Goal: Information Seeking & Learning: Learn about a topic

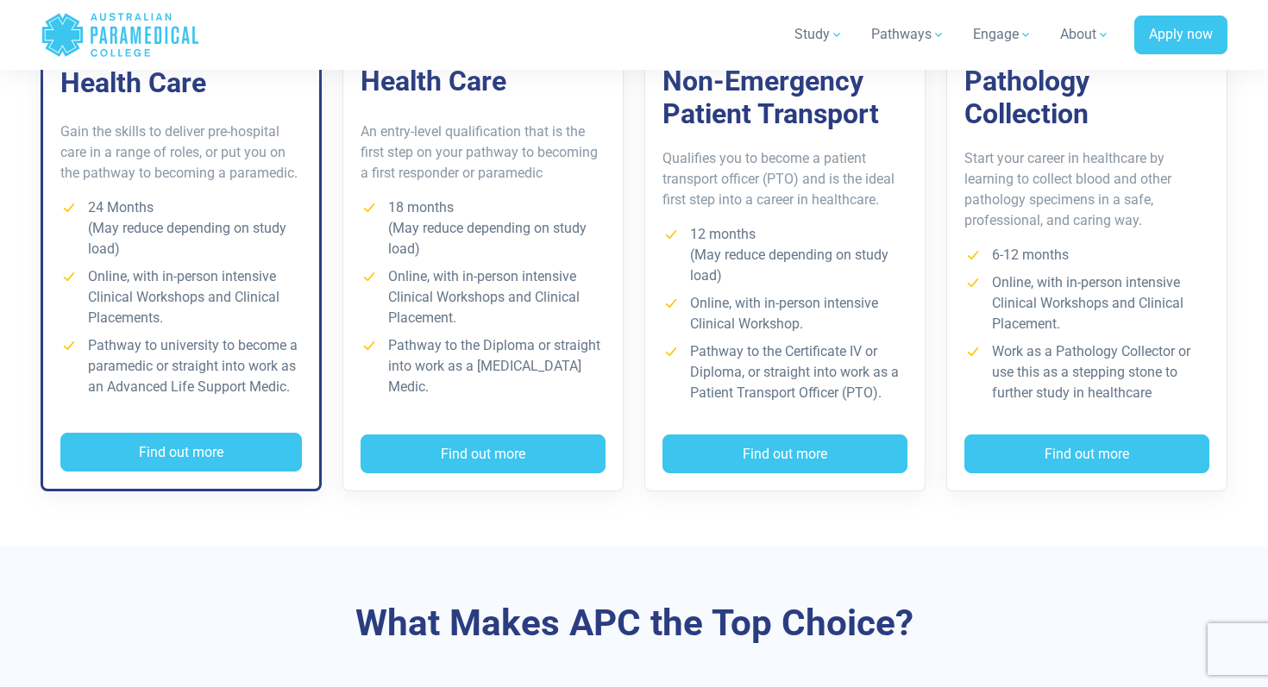
scroll to position [1428, 0]
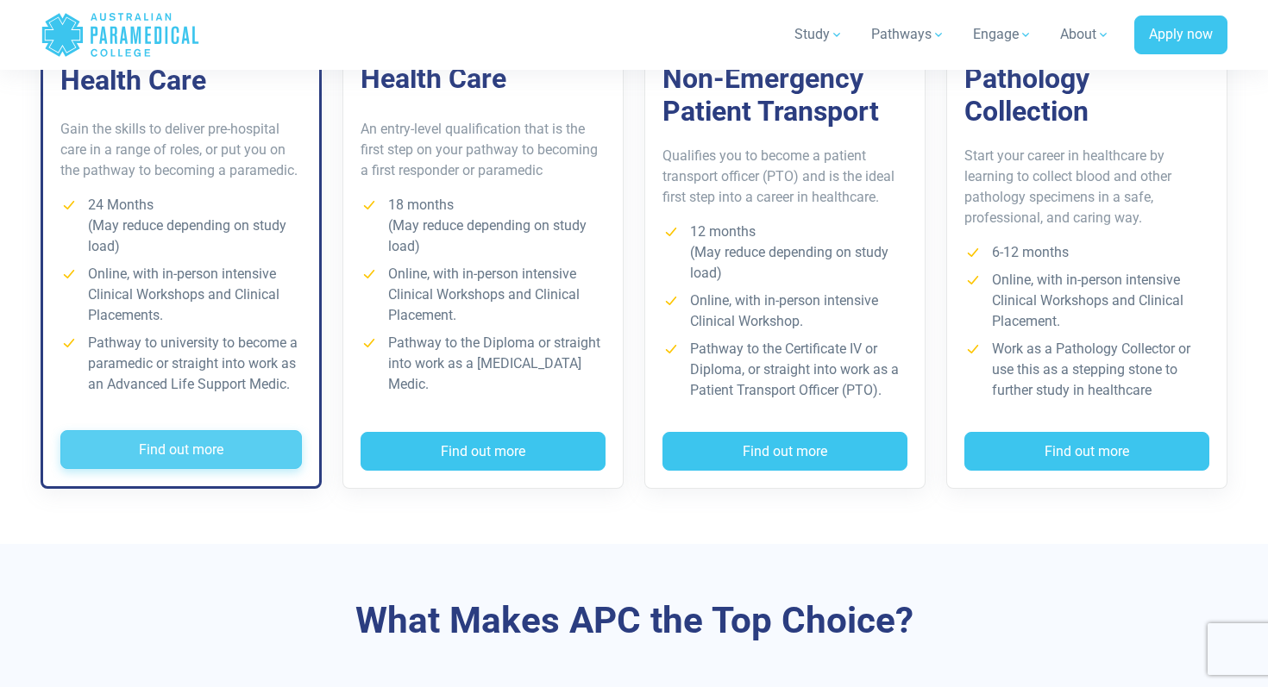
click at [151, 454] on button "Find out more" at bounding box center [181, 450] width 242 height 40
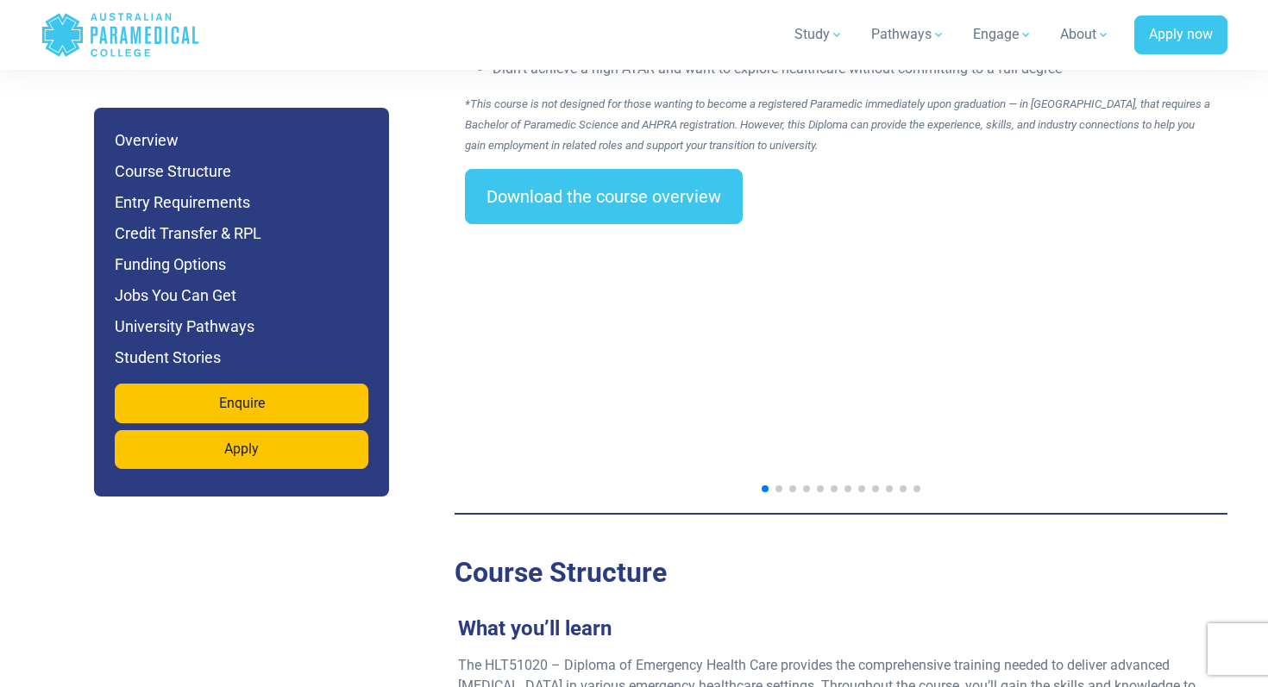
scroll to position [2766, 0]
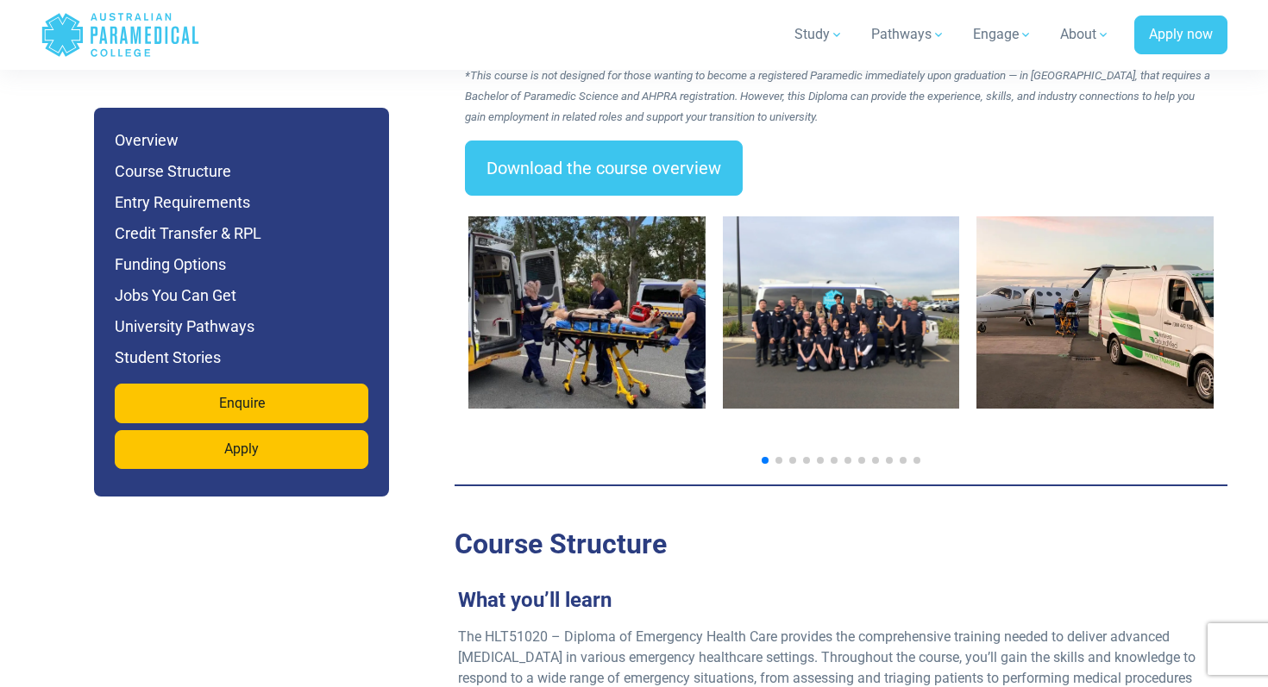
click at [777, 457] on span "Go to slide 2" at bounding box center [778, 460] width 7 height 7
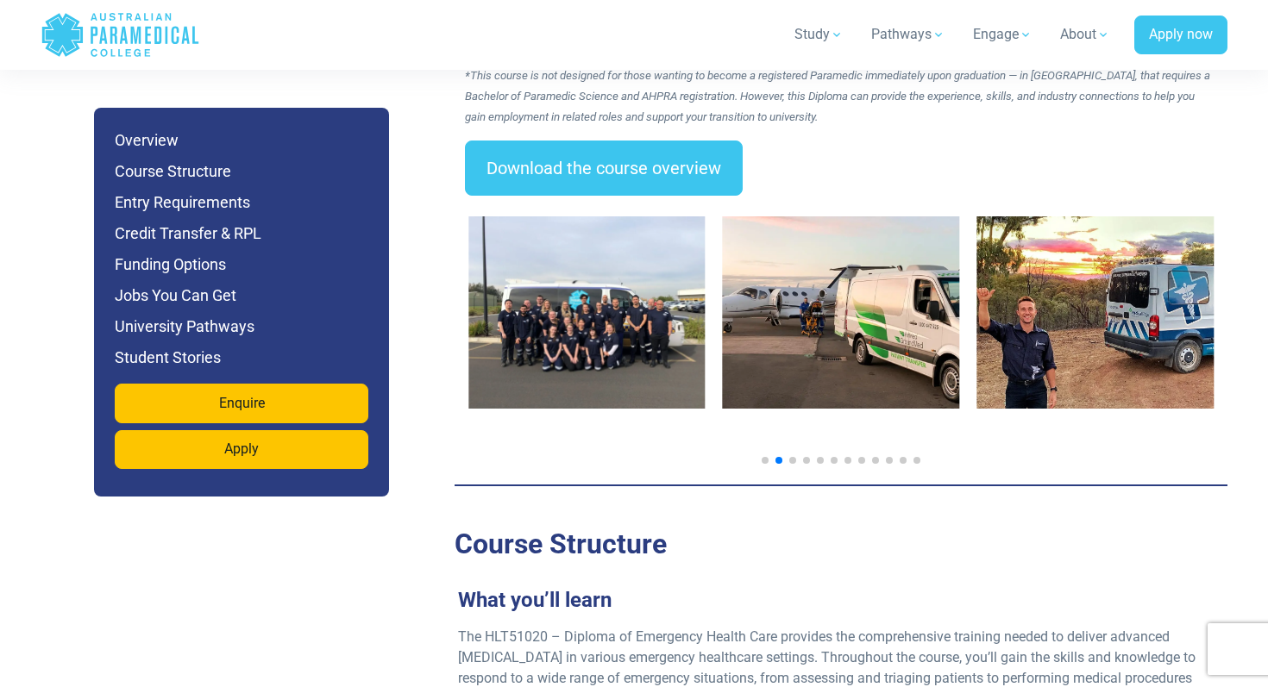
click at [763, 457] on span "Go to slide 1" at bounding box center [765, 460] width 7 height 7
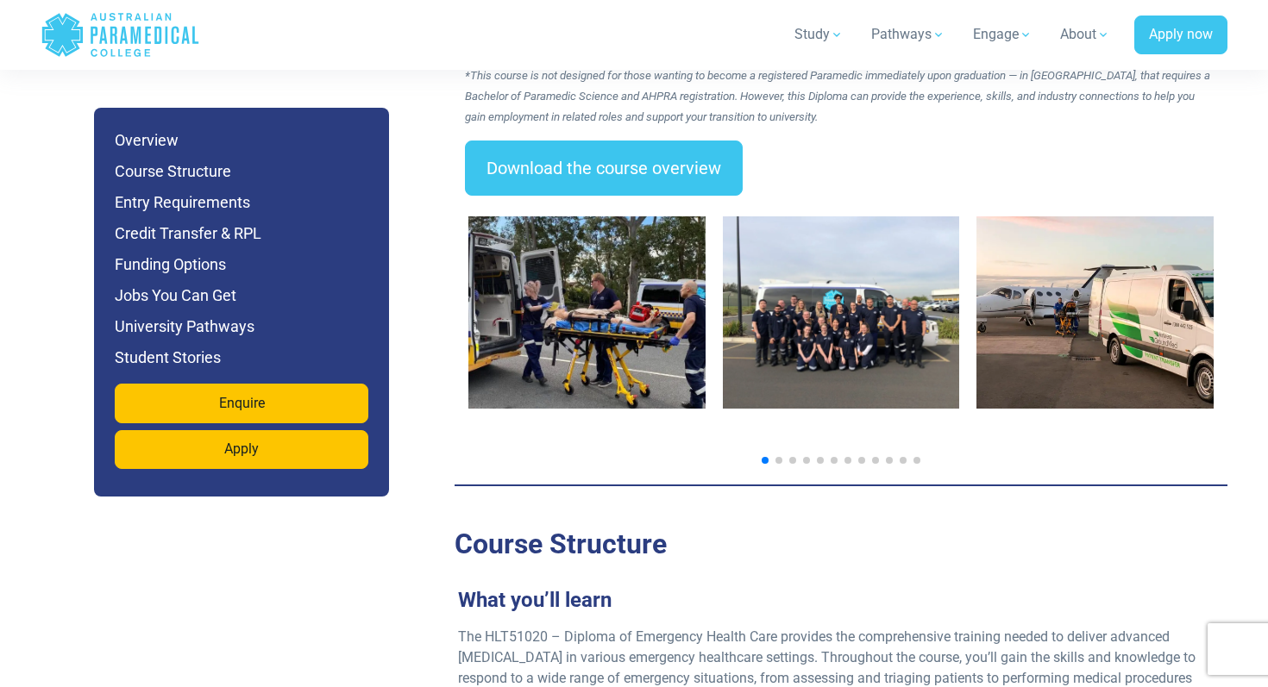
click at [779, 457] on span "Go to slide 2" at bounding box center [778, 460] width 7 height 7
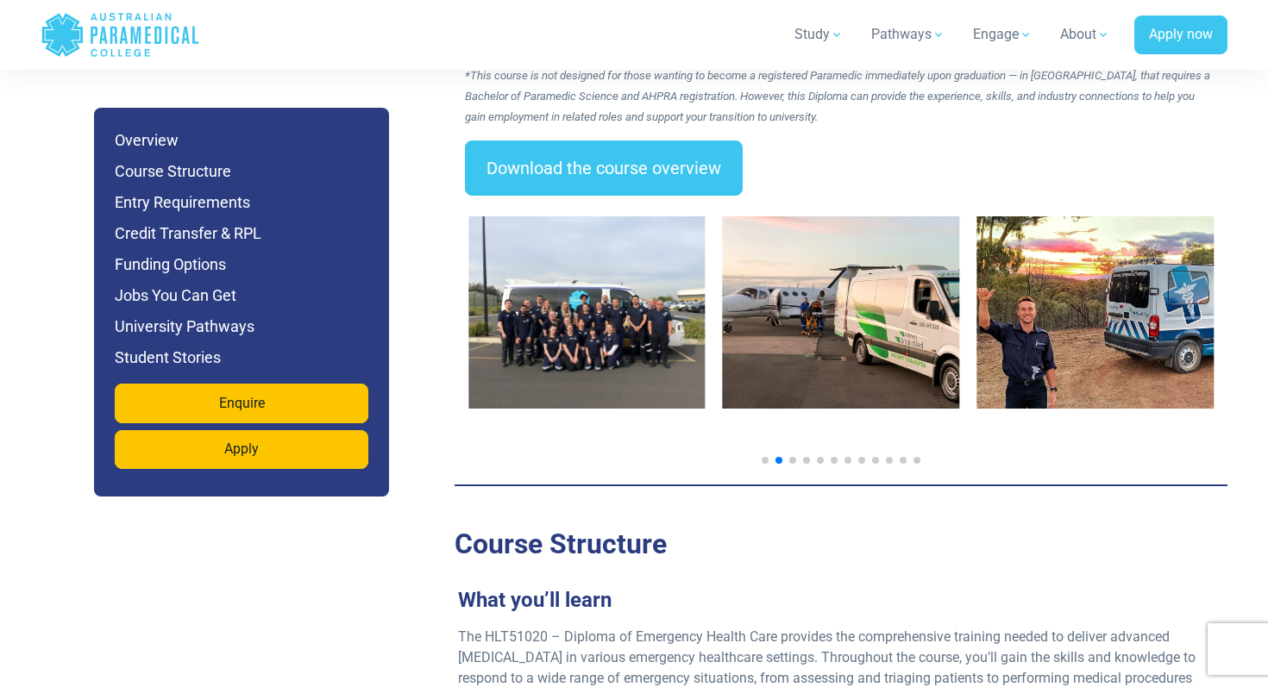
click at [794, 457] on span "Go to slide 3" at bounding box center [792, 460] width 7 height 7
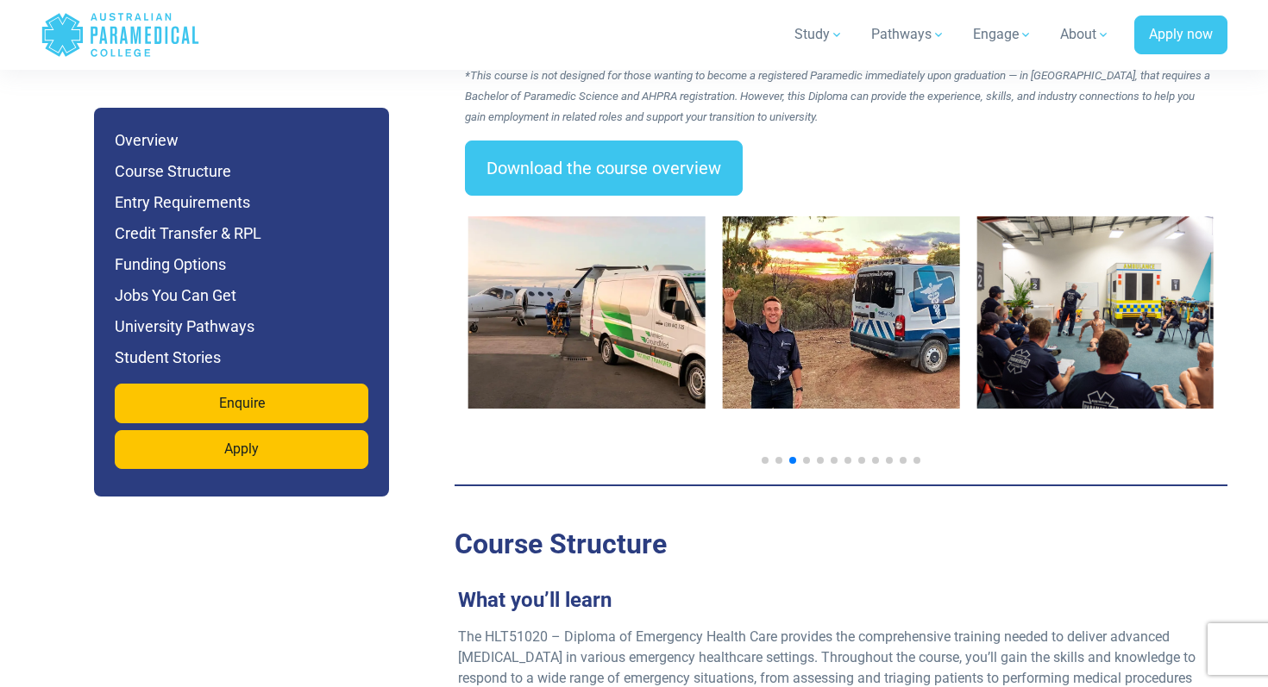
click at [805, 457] on span "Go to slide 4" at bounding box center [806, 460] width 7 height 7
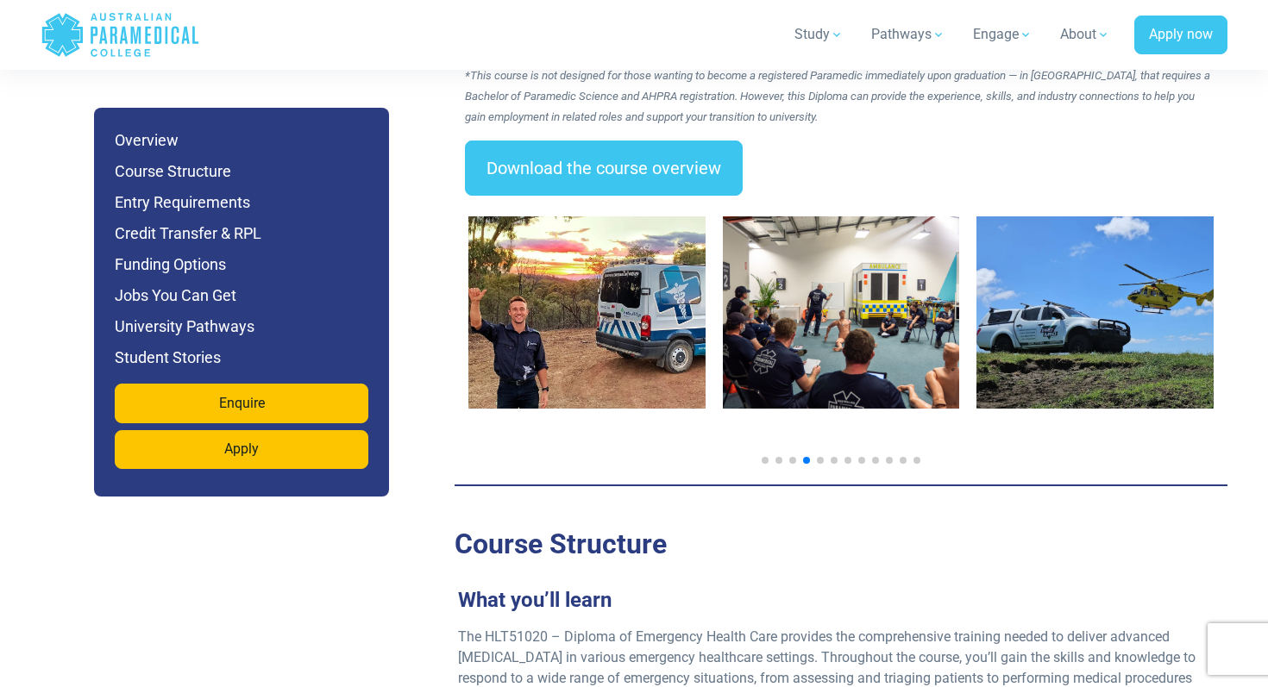
click at [826, 457] on div at bounding box center [840, 460] width 745 height 7
click at [824, 457] on div at bounding box center [840, 460] width 745 height 7
click at [822, 457] on span "Go to slide 5" at bounding box center [820, 460] width 7 height 7
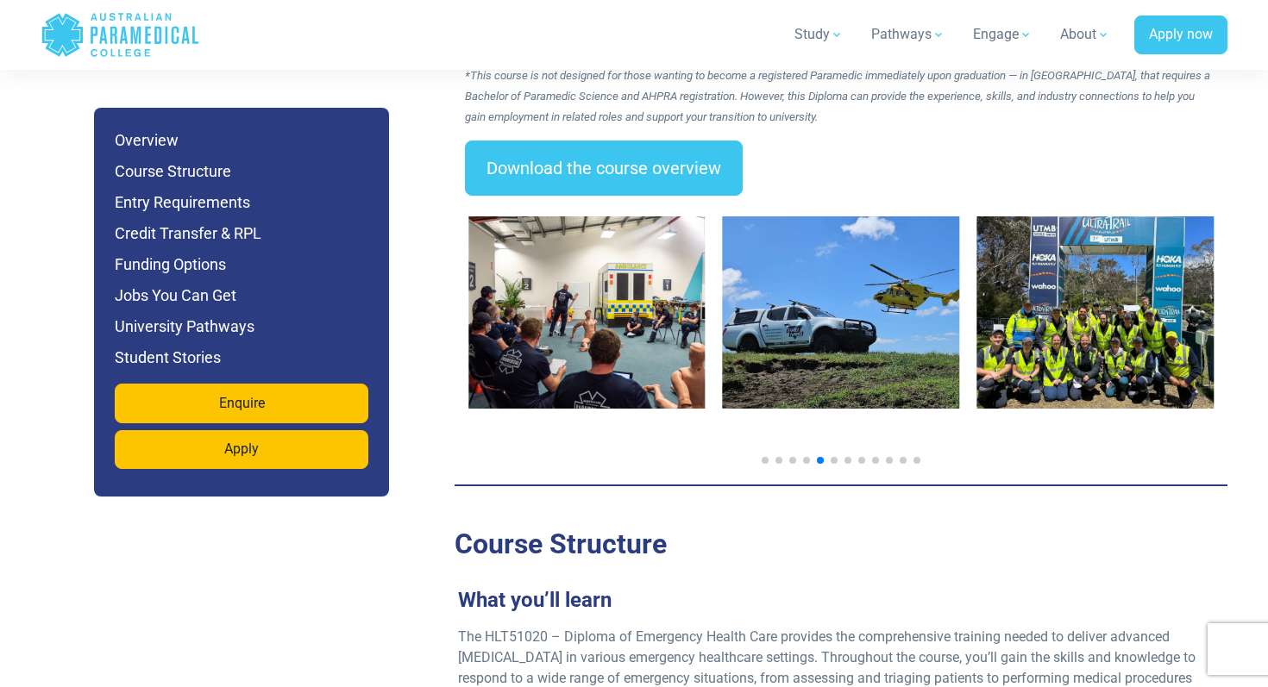
click at [835, 457] on span "Go to slide 6" at bounding box center [834, 460] width 7 height 7
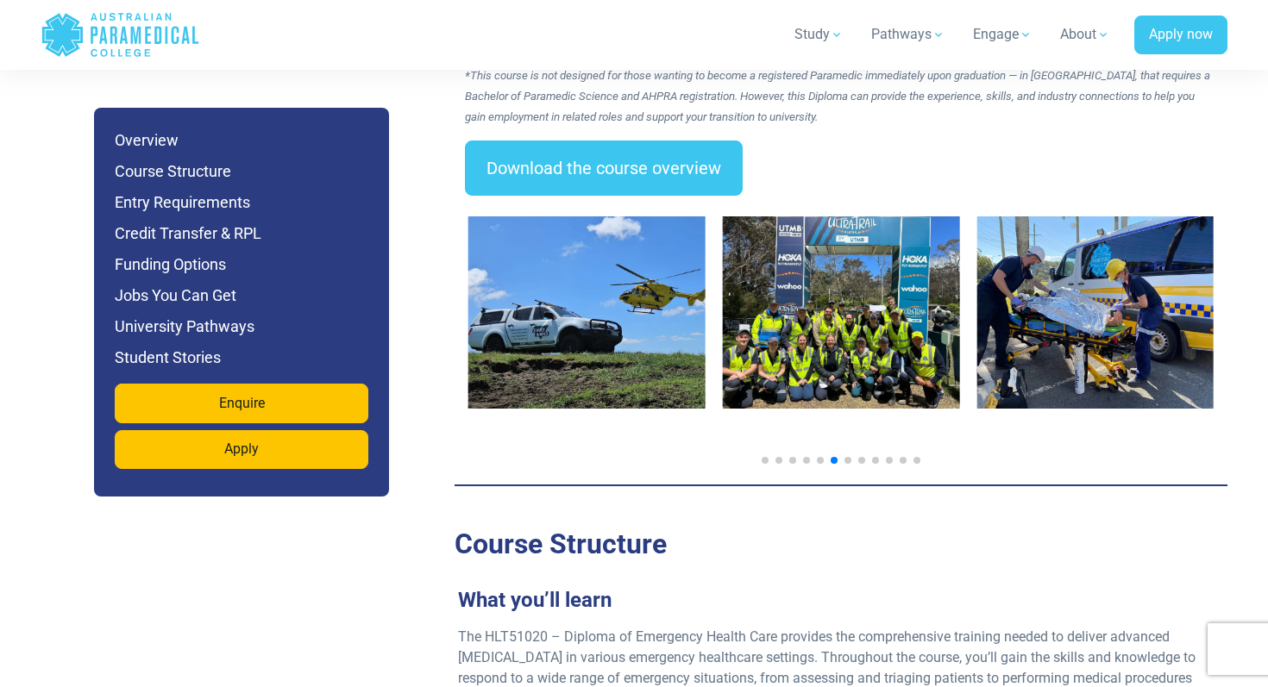
click at [850, 457] on span "Go to slide 7" at bounding box center [847, 460] width 7 height 7
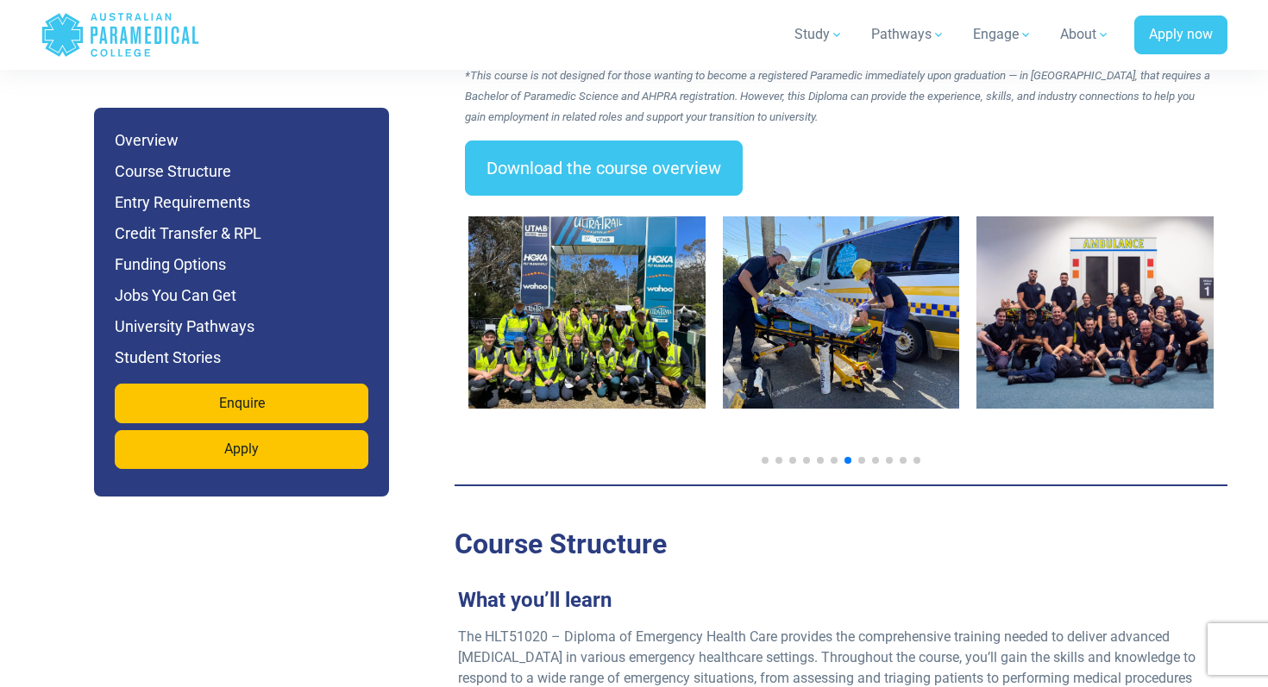
click at [858, 457] on span "Go to slide 8" at bounding box center [861, 460] width 7 height 7
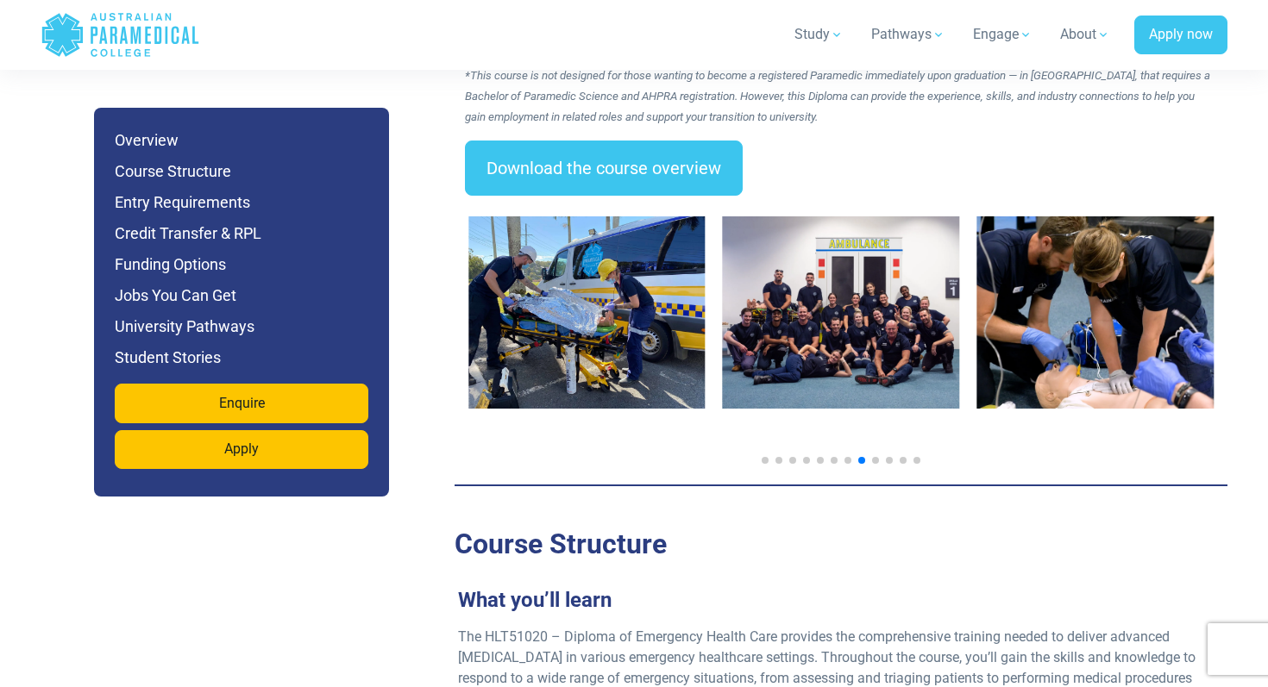
click at [873, 457] on span "Go to slide 9" at bounding box center [875, 460] width 7 height 7
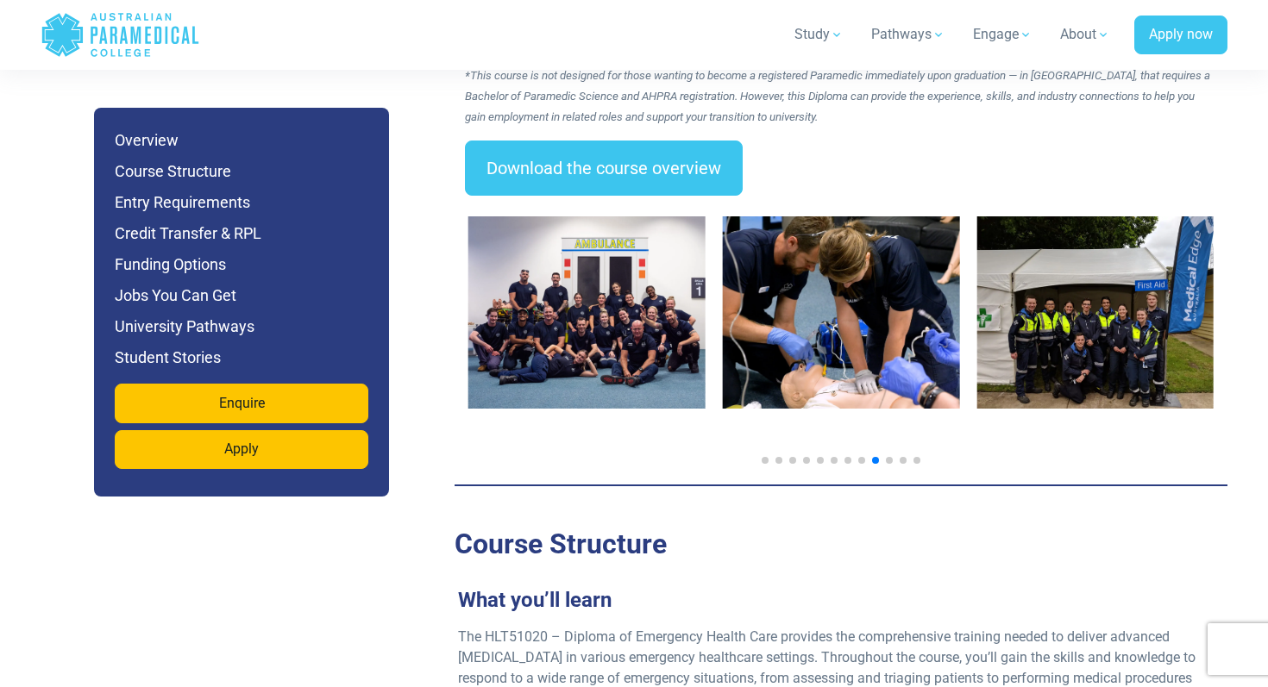
click at [890, 457] on span "Go to slide 10" at bounding box center [889, 460] width 7 height 7
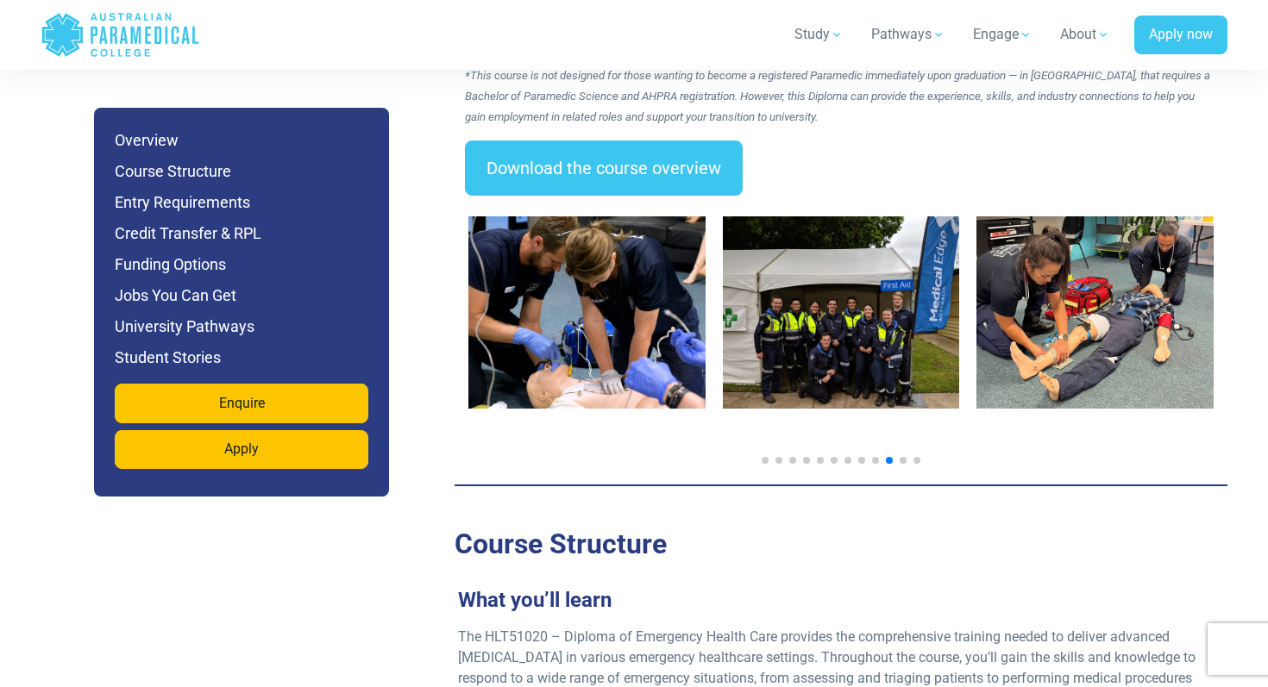
click at [902, 457] on span "Go to slide 11" at bounding box center [903, 460] width 7 height 7
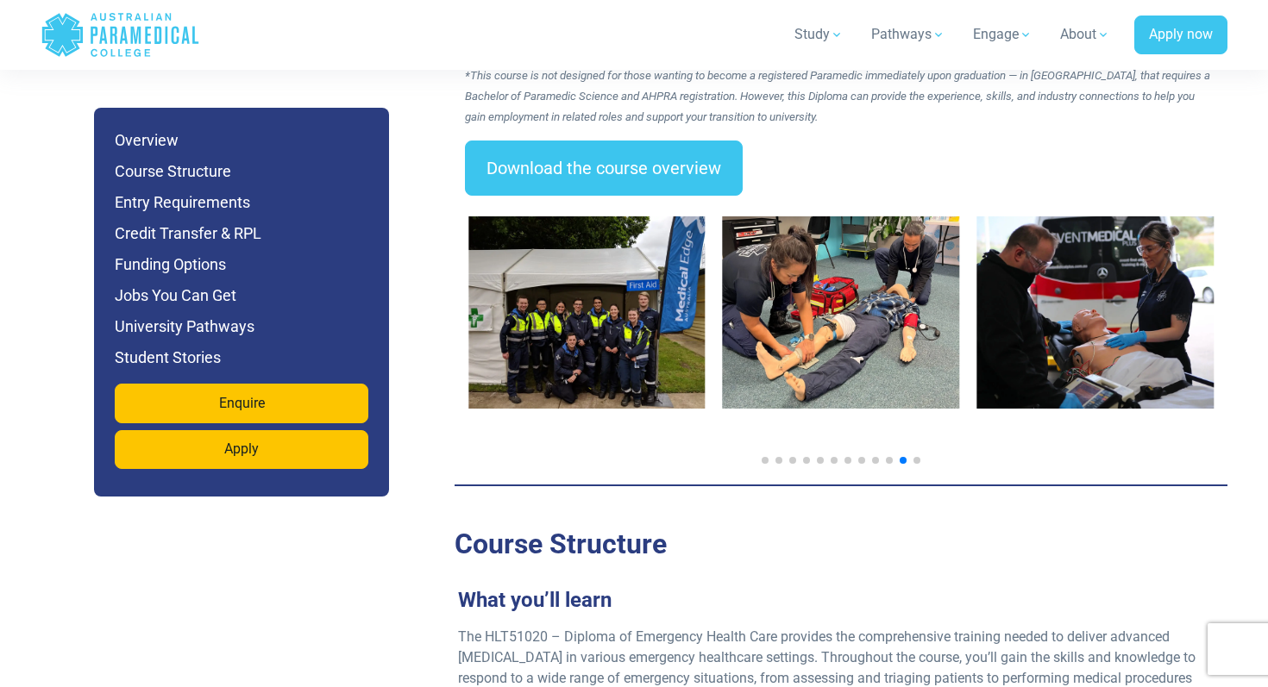
click at [913, 457] on span "Go to slide 12" at bounding box center [916, 460] width 7 height 7
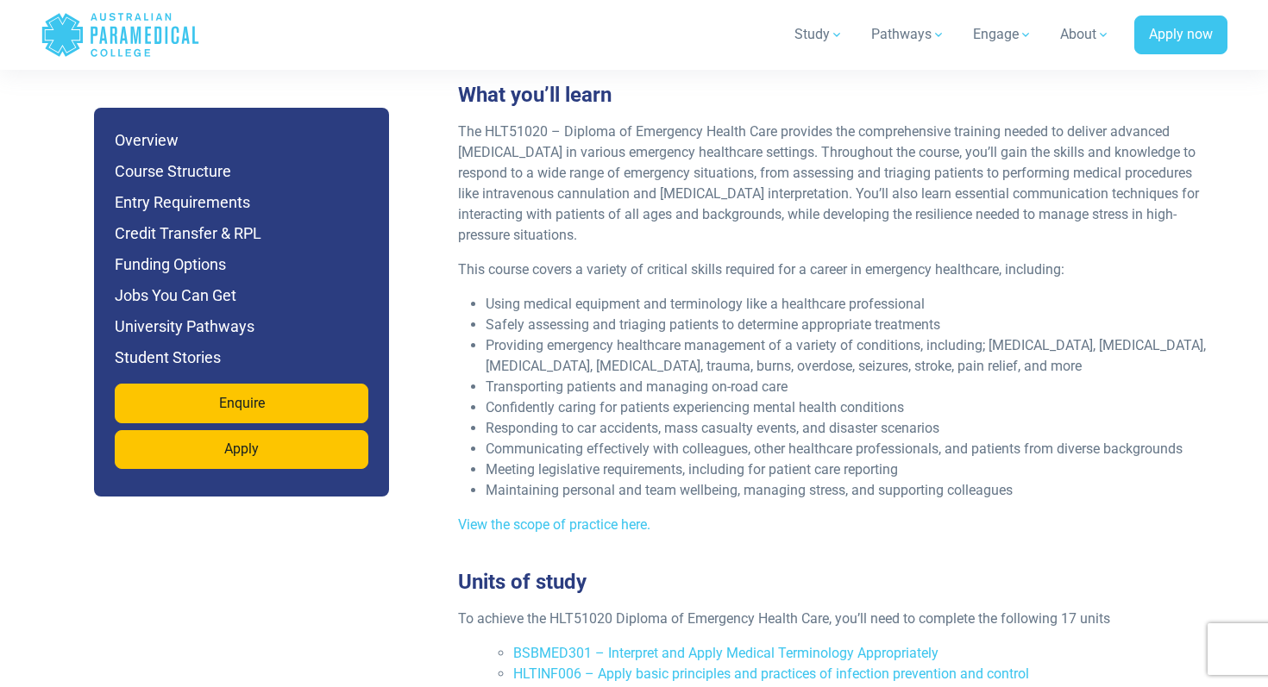
scroll to position [3268, 0]
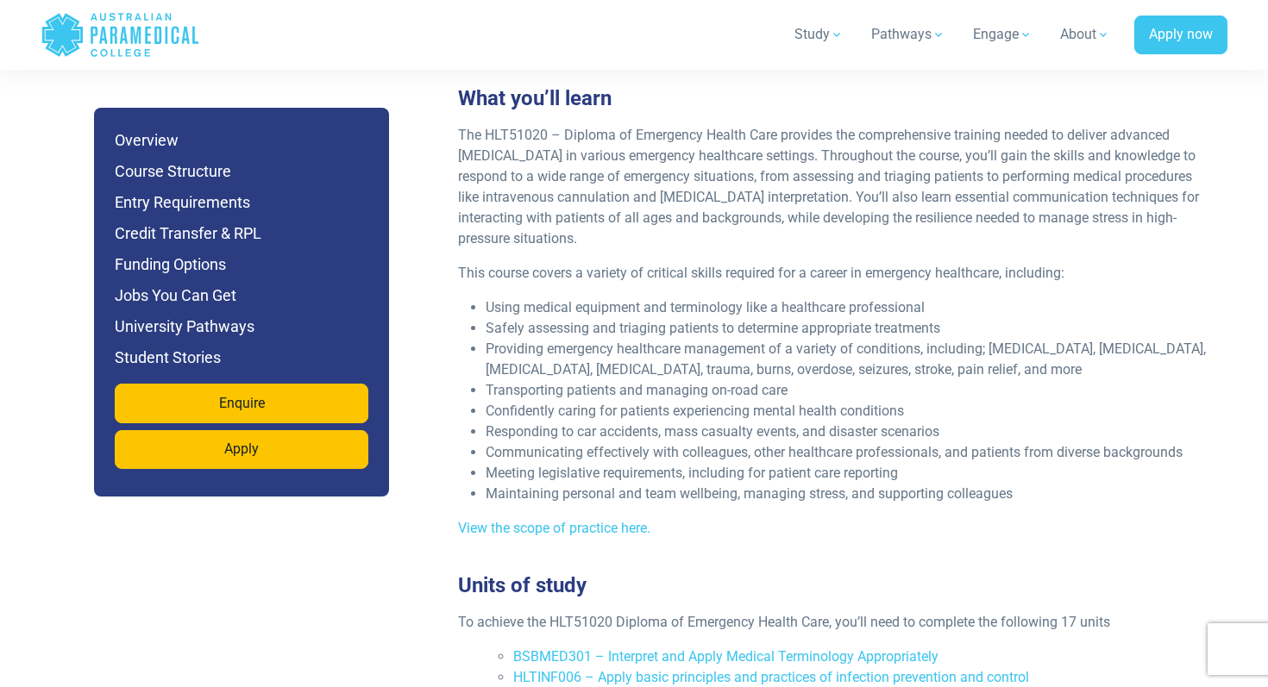
click at [1035, 146] on p "The HLT51020 – Diploma of Emergency Health Care provides the comprehensive trai…" at bounding box center [834, 187] width 752 height 124
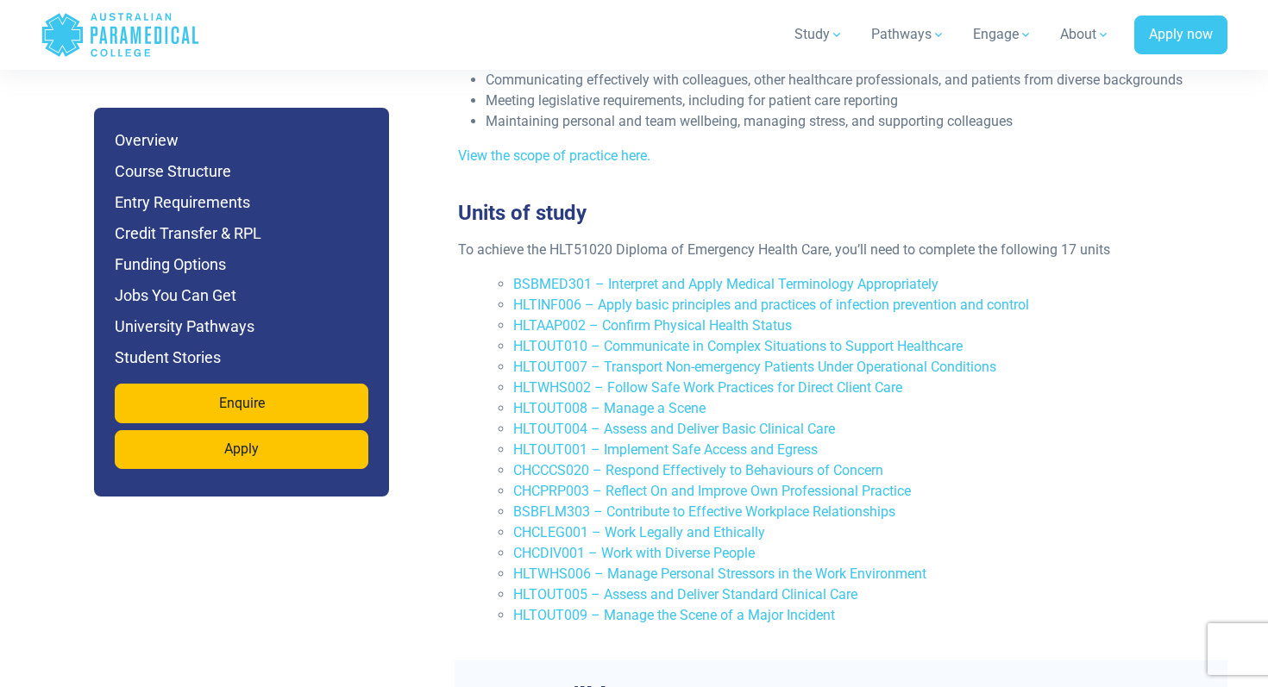
scroll to position [3643, 0]
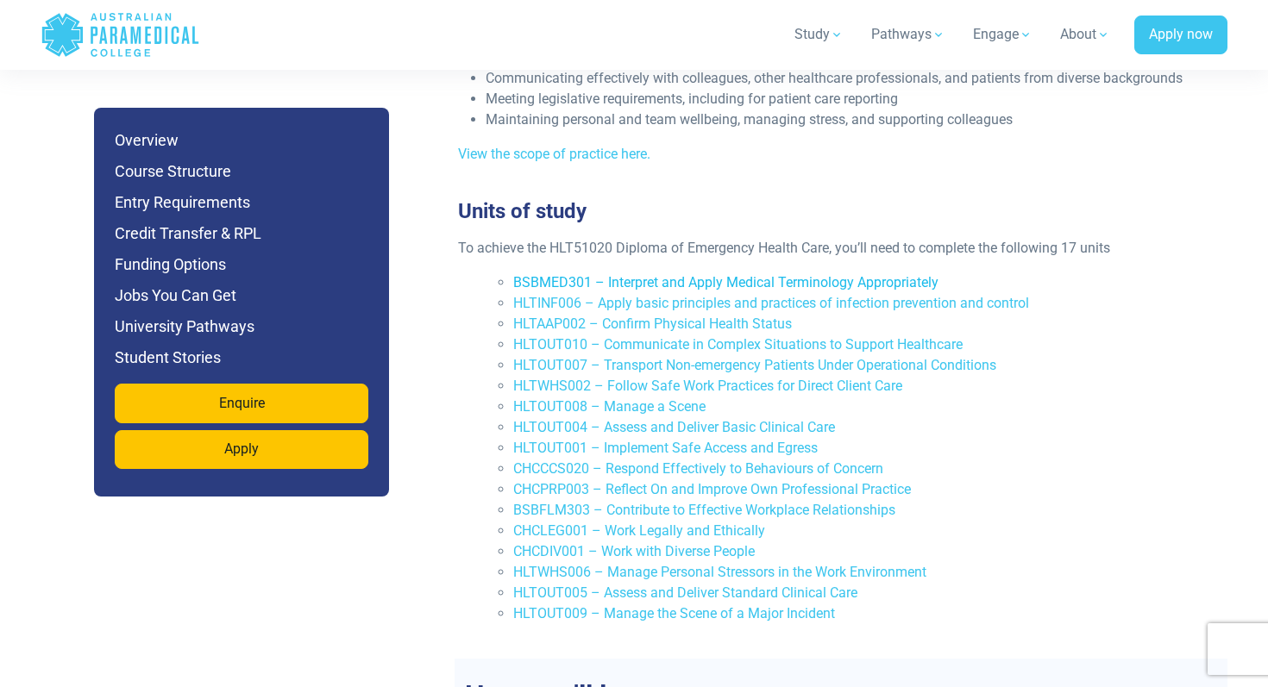
click at [850, 274] on link "BSBMED301 – Interpret and Apply Medical Terminology Appropriately" at bounding box center [725, 282] width 425 height 16
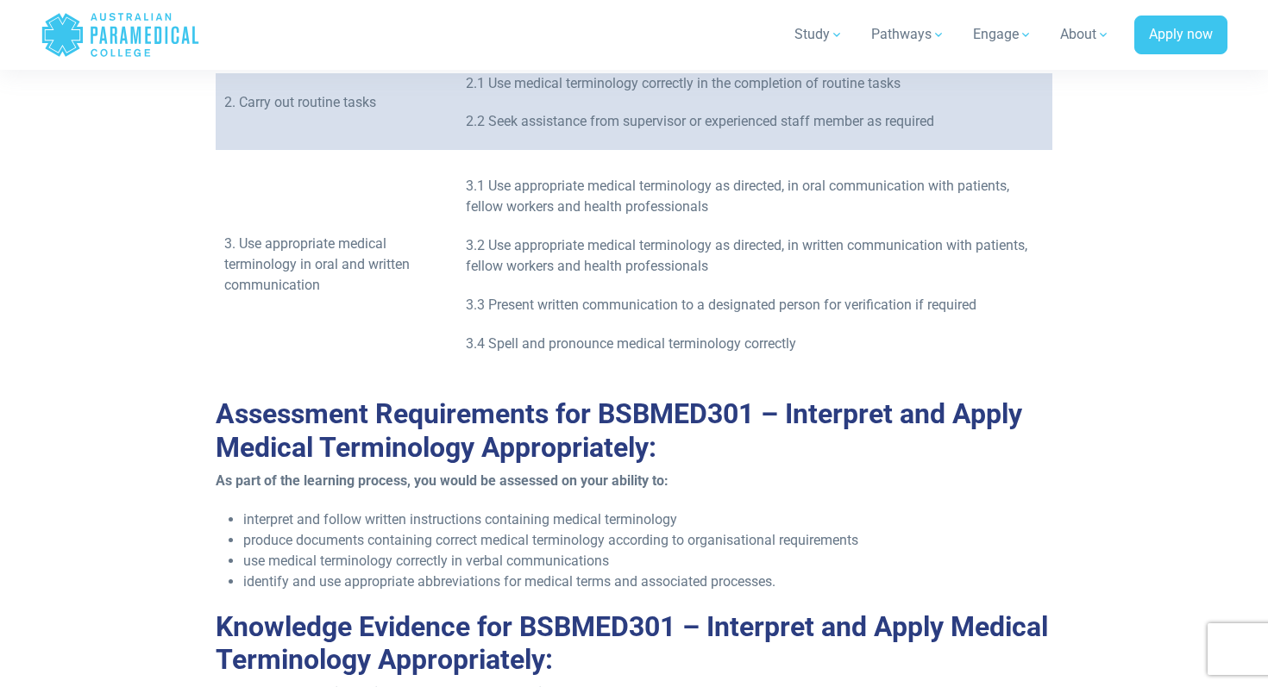
scroll to position [1180, 0]
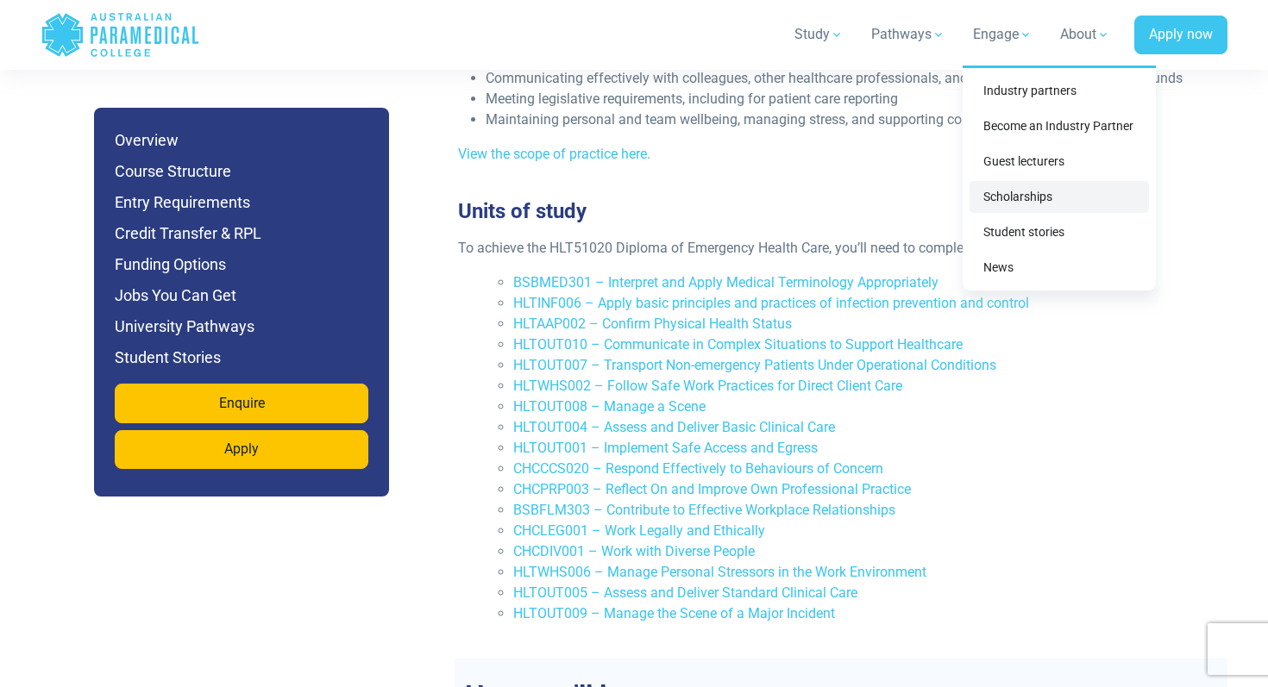
click at [1010, 204] on link "Scholarships" at bounding box center [1059, 197] width 179 height 32
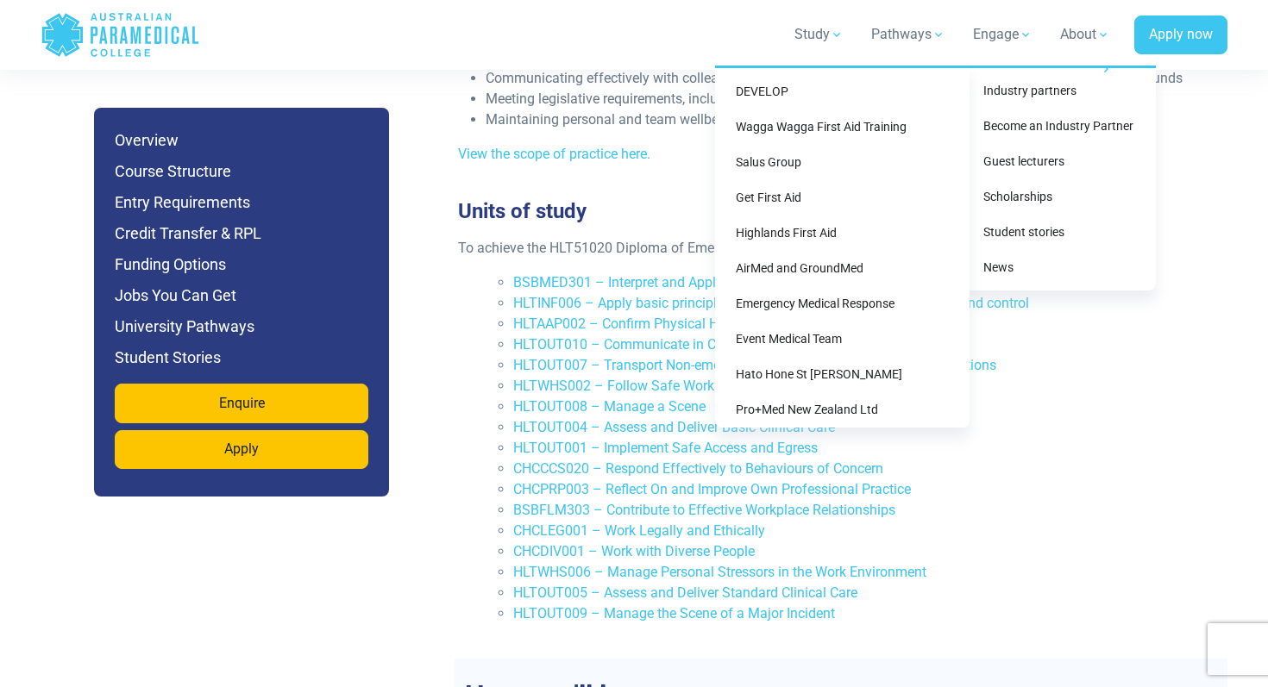
scroll to position [429, 0]
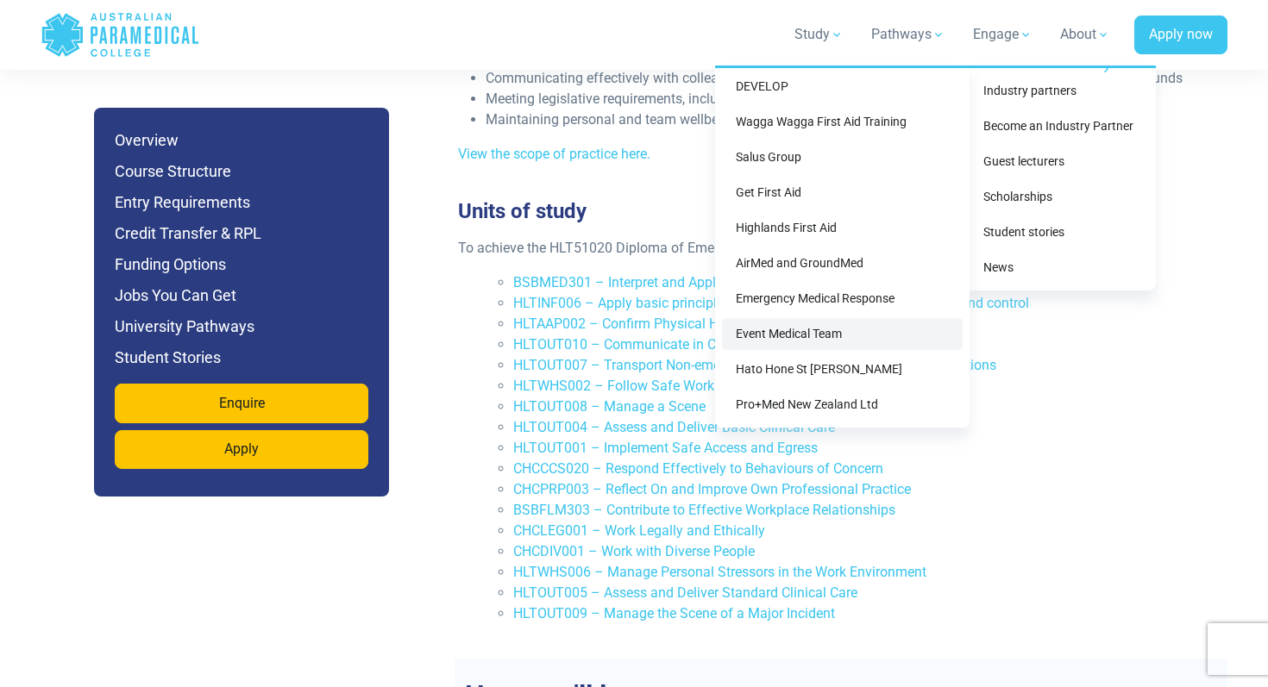
click at [844, 335] on link "Event Medical Team" at bounding box center [842, 334] width 241 height 32
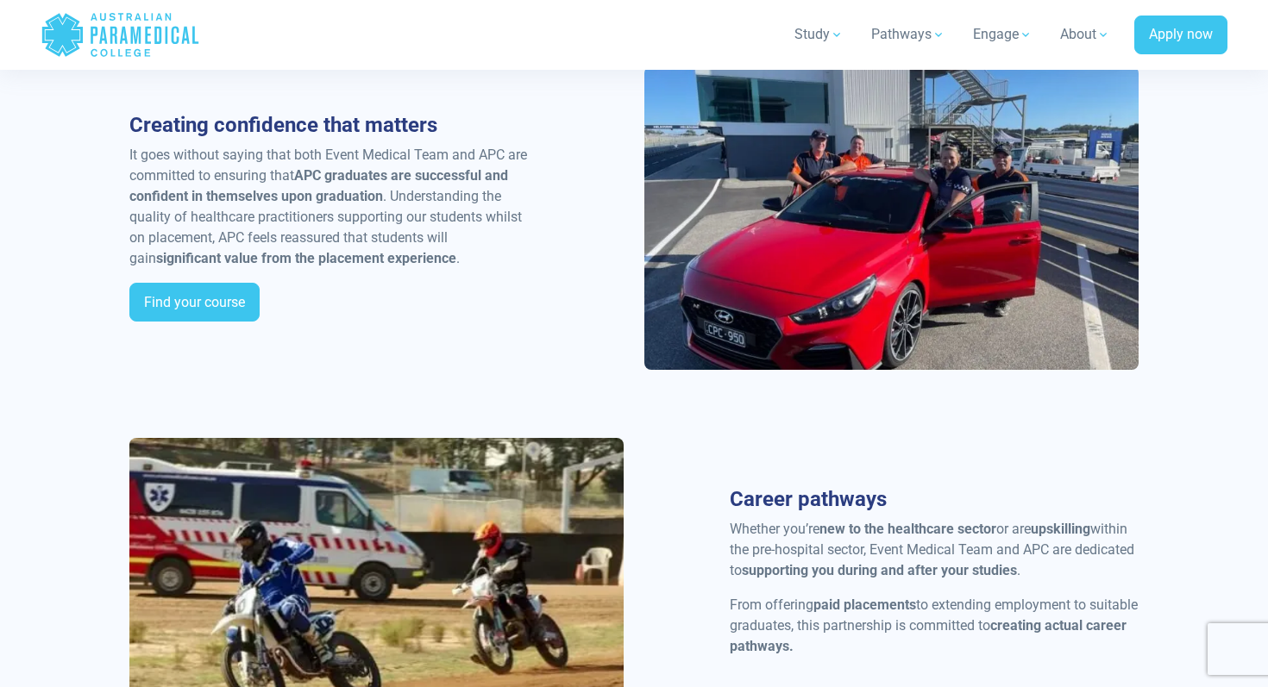
scroll to position [1860, 0]
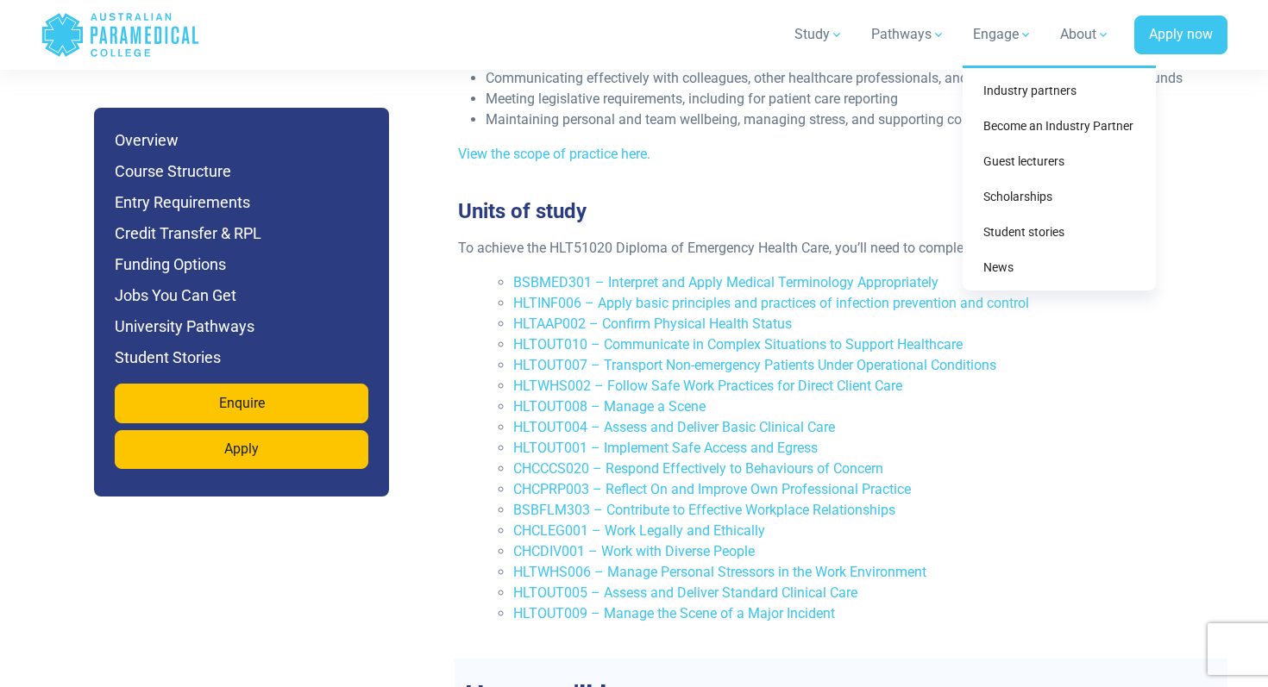
click at [993, 31] on link "Engage" at bounding box center [1003, 34] width 80 height 48
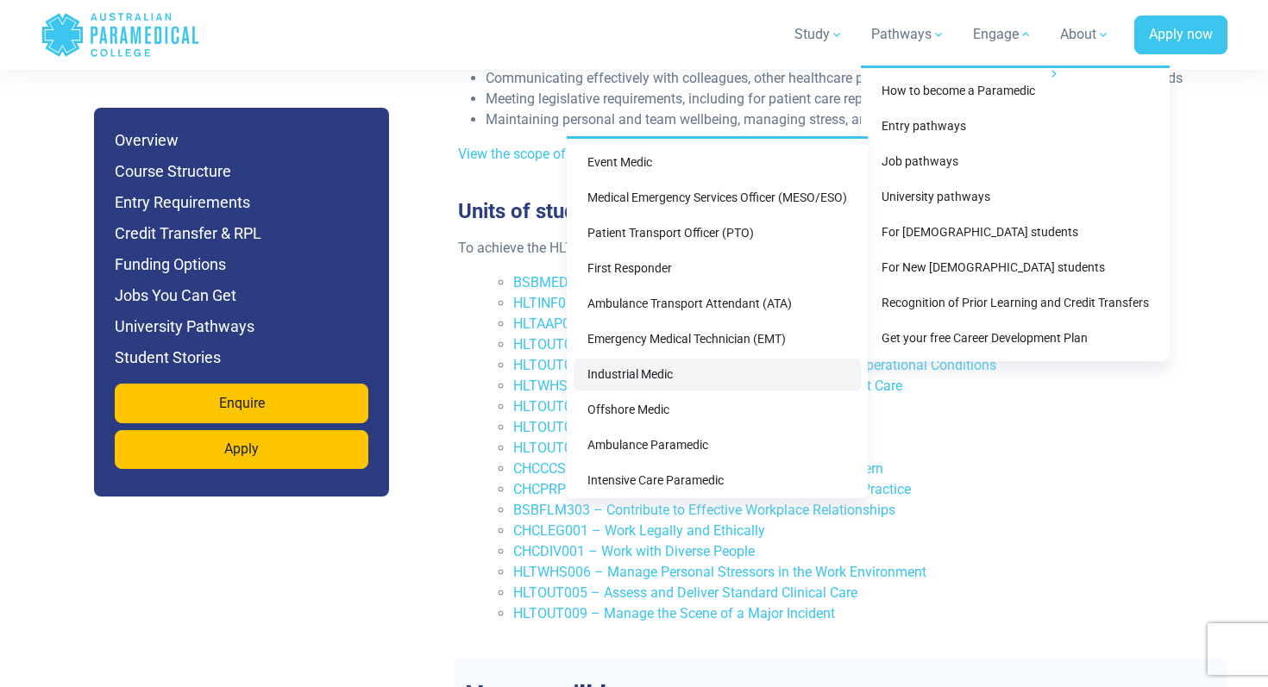
scroll to position [75, 0]
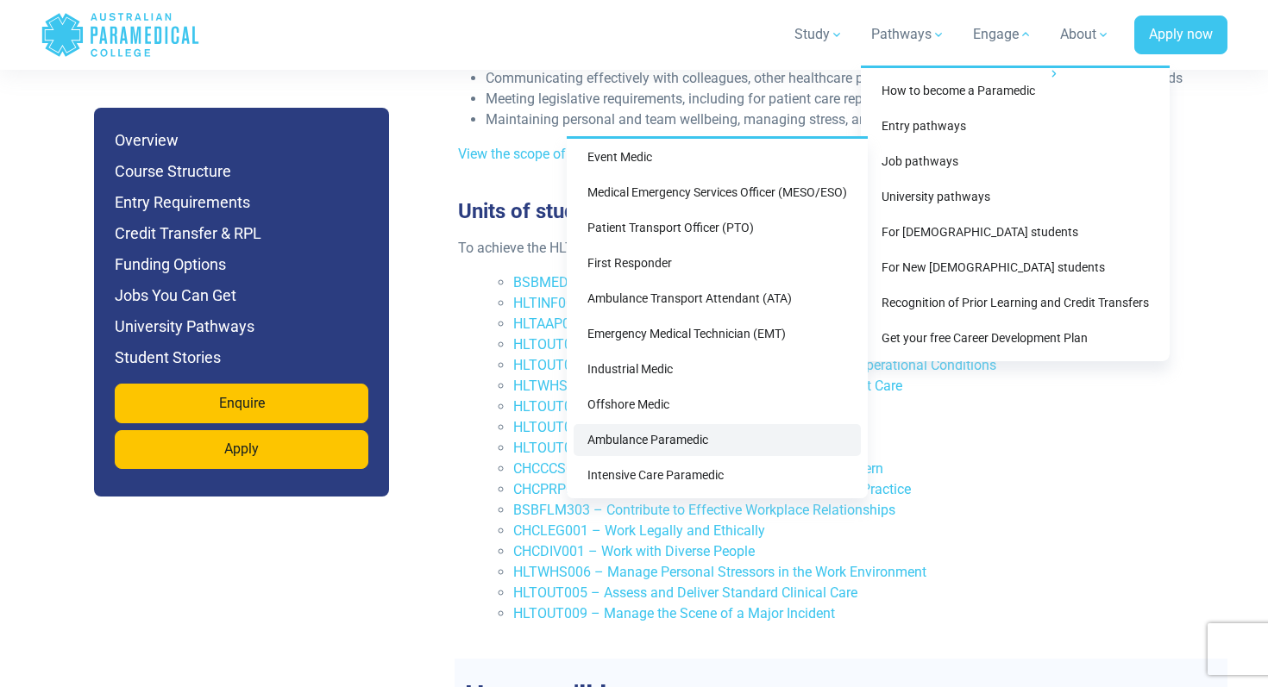
click at [678, 443] on link "Ambulance Paramedic" at bounding box center [717, 440] width 287 height 32
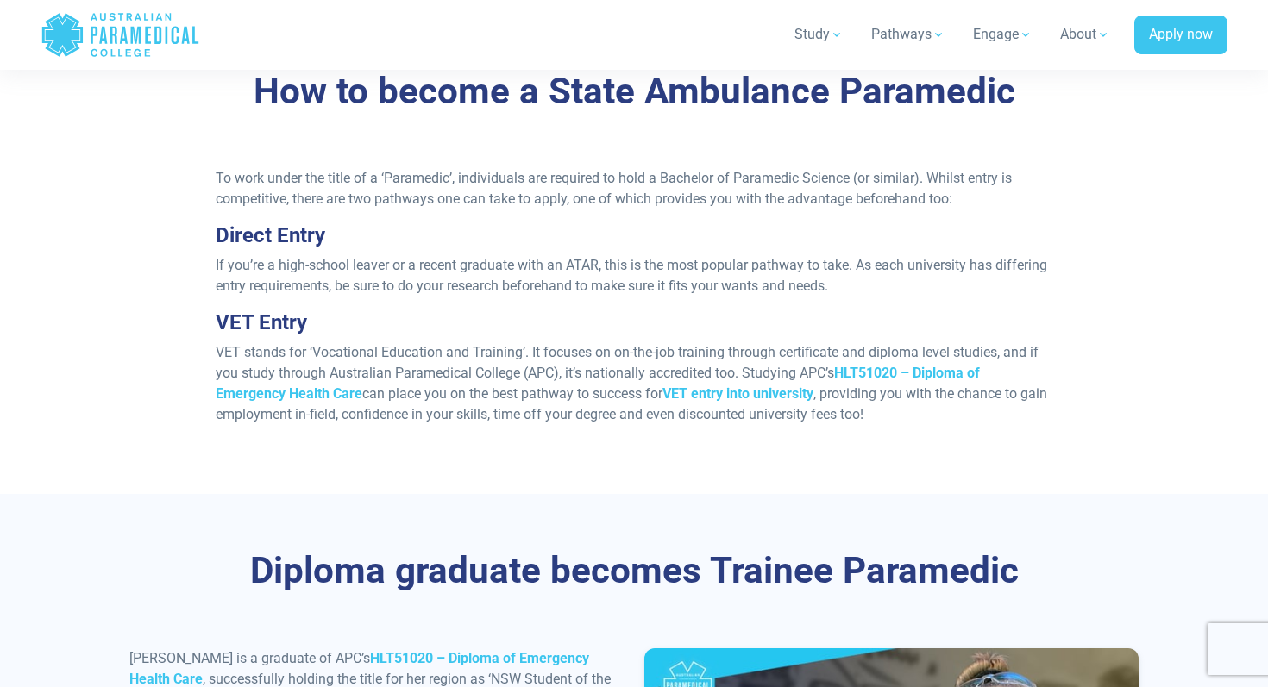
scroll to position [1481, 0]
